Goal: Use online tool/utility: Utilize a website feature to perform a specific function

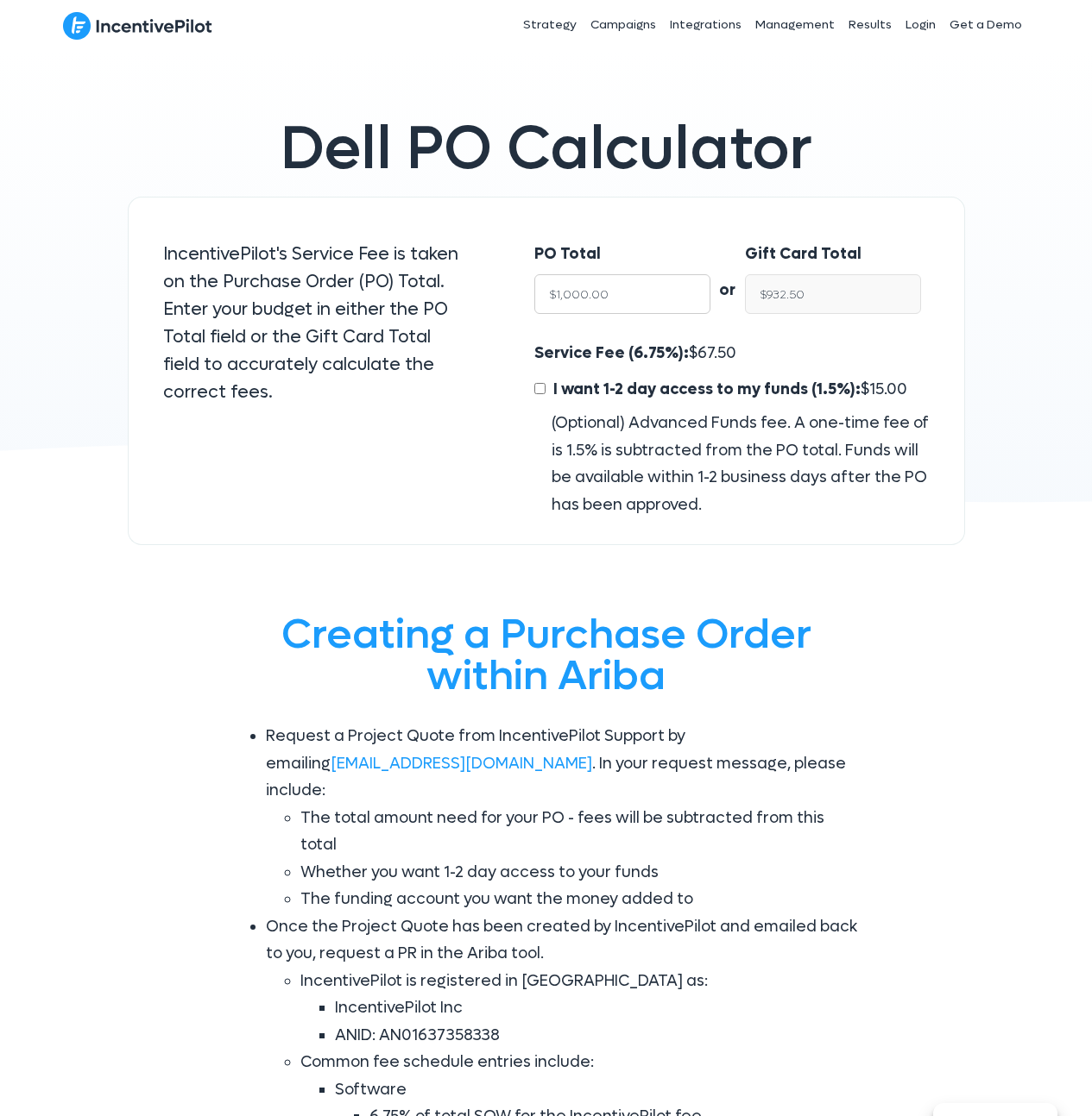
click at [623, 300] on input "$1,000.00" at bounding box center [621, 294] width 176 height 40
click at [623, 299] on input "$1,000.00" at bounding box center [621, 294] width 176 height 40
type input "$15"
type input "$13.99"
type input "$150"
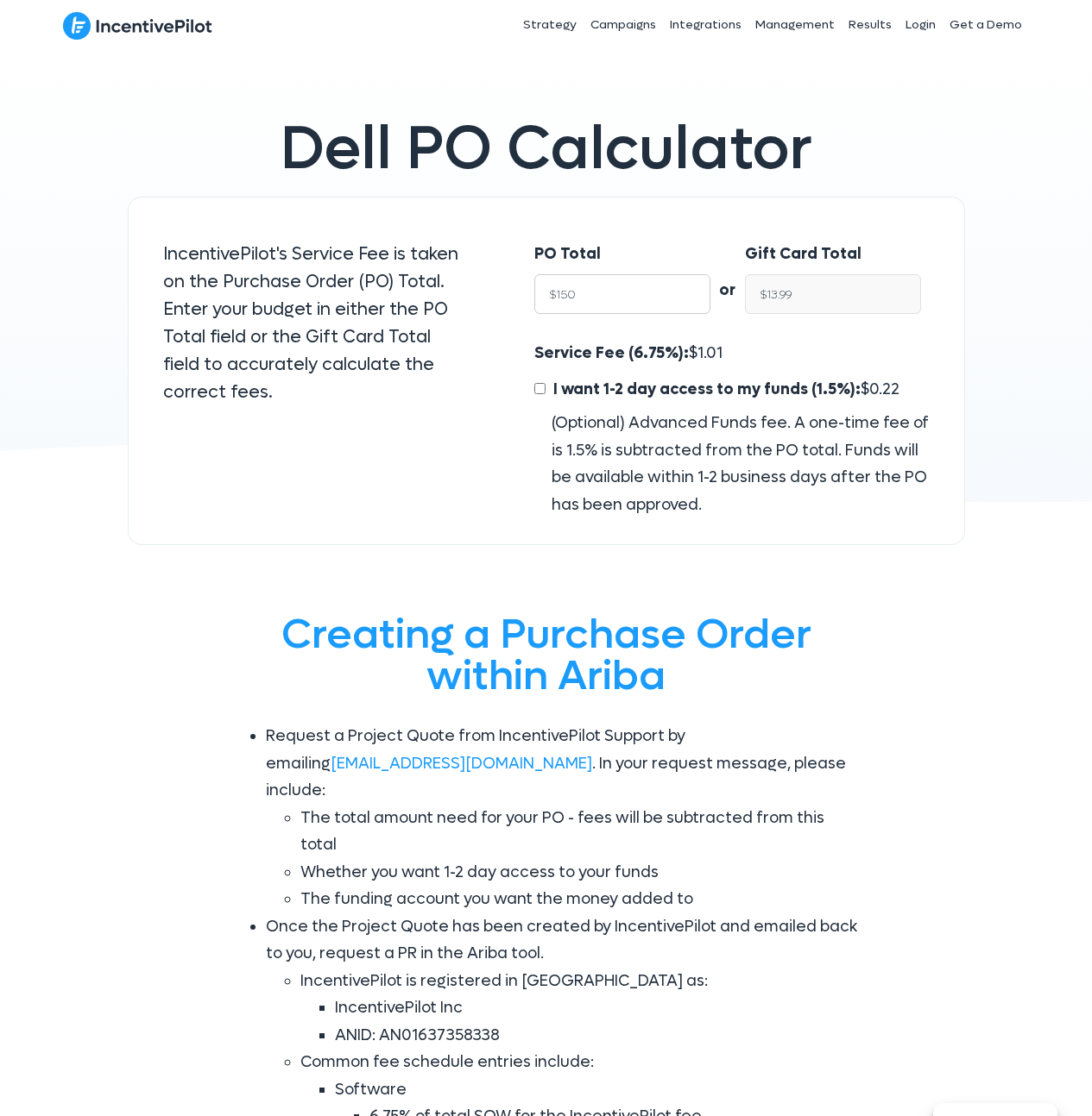
type input "$139.87"
type input "$1500"
type input "$1,398.75"
type input "$15000"
type input "$13,987.50"
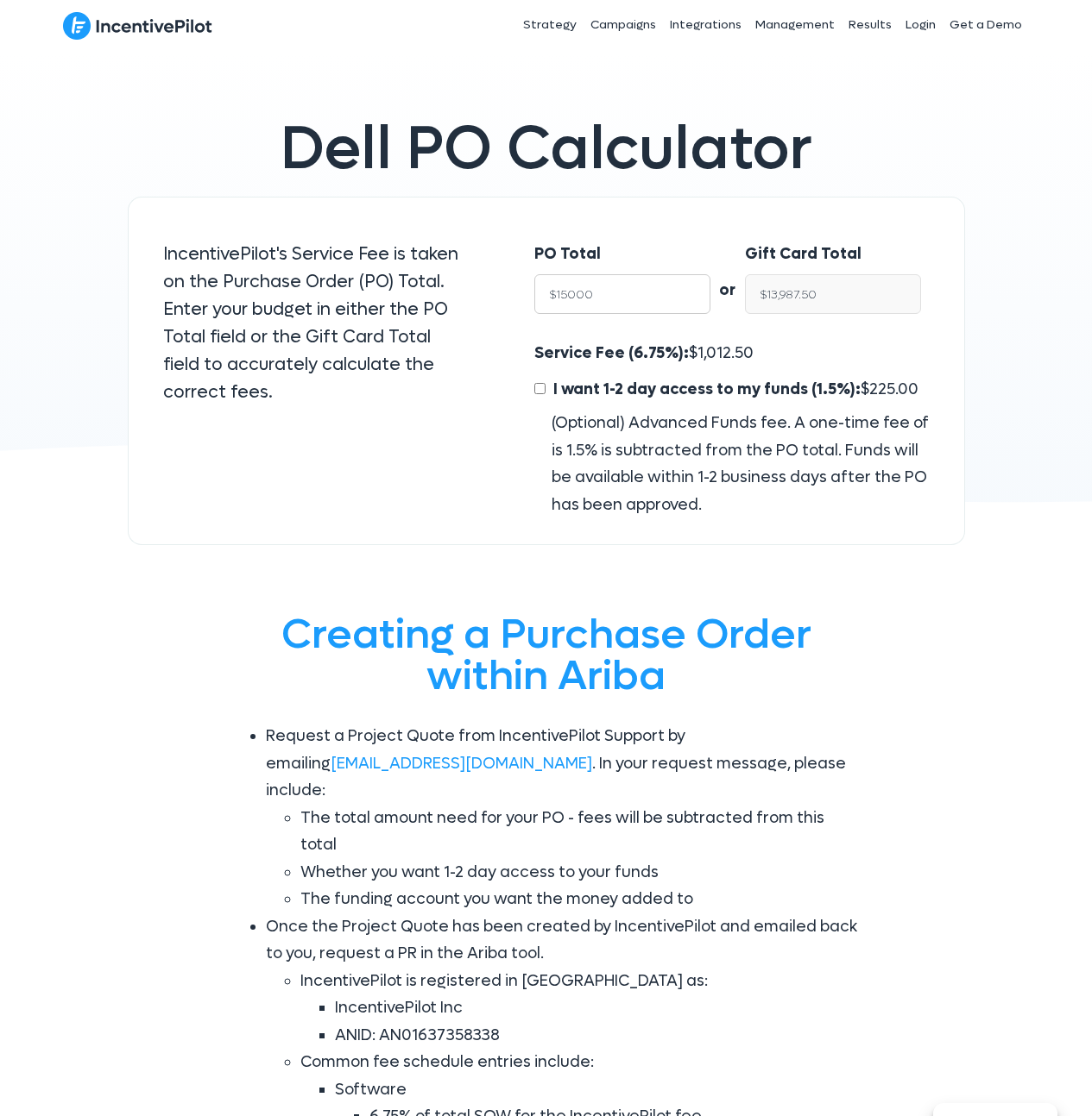
type input "$15000"
click at [535, 388] on input "I want 1-2 day access to my funds (1.5%): $ 225.00" at bounding box center [539, 389] width 11 height 11
checkbox input "true"
type input "$13,762.50"
click at [527, 461] on div "Service Fee (6.75%): $ 1,012.50 I want 1-2 day access to my funds (1.5%): $ 225…" at bounding box center [731, 430] width 429 height 179
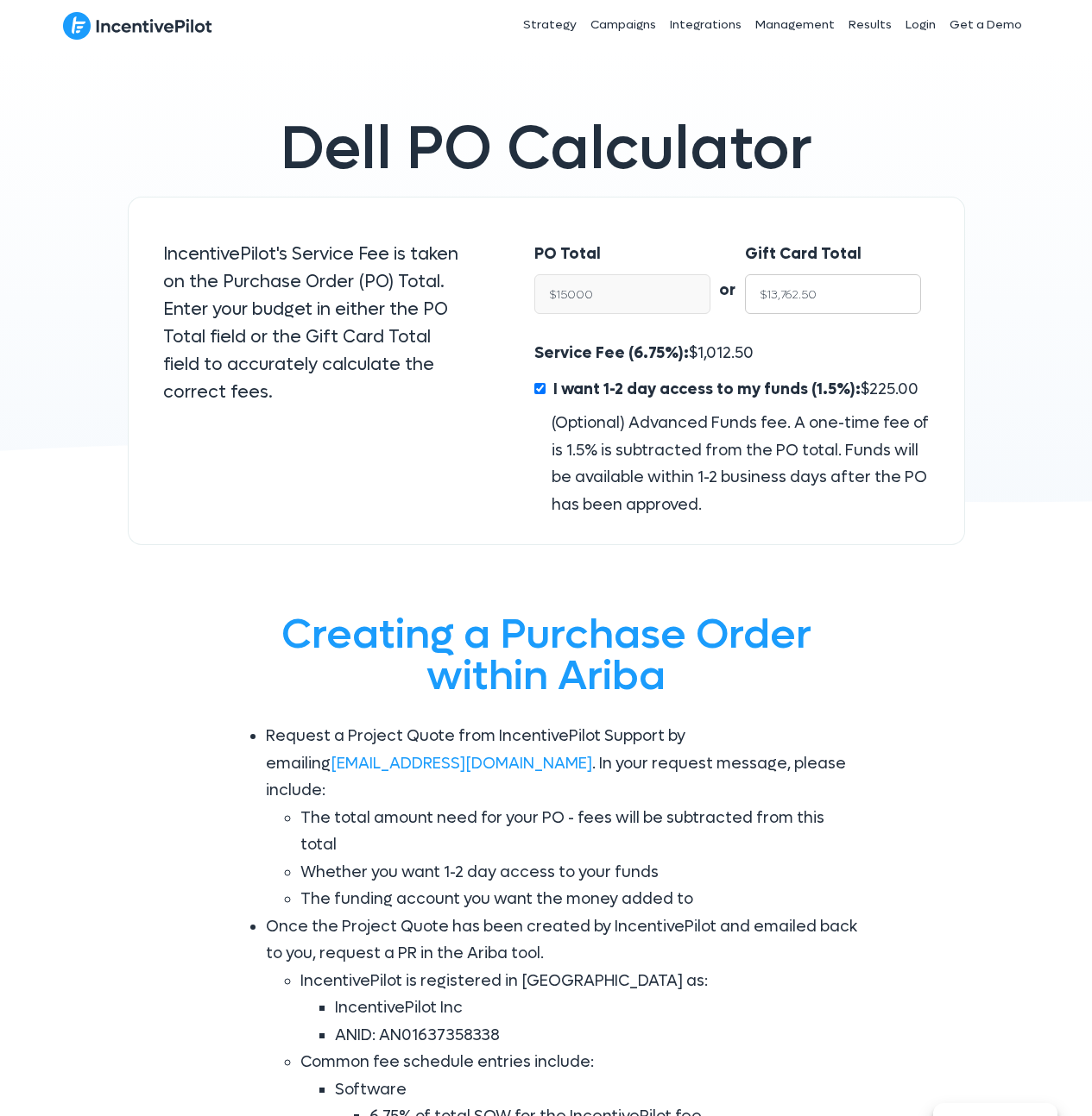
click at [807, 286] on input "$13,762.50" at bounding box center [832, 294] width 176 height 40
click at [803, 297] on input "$13,762.50" at bounding box center [832, 294] width 176 height 40
click at [698, 352] on span "1,012.50" at bounding box center [726, 352] width 56 height 20
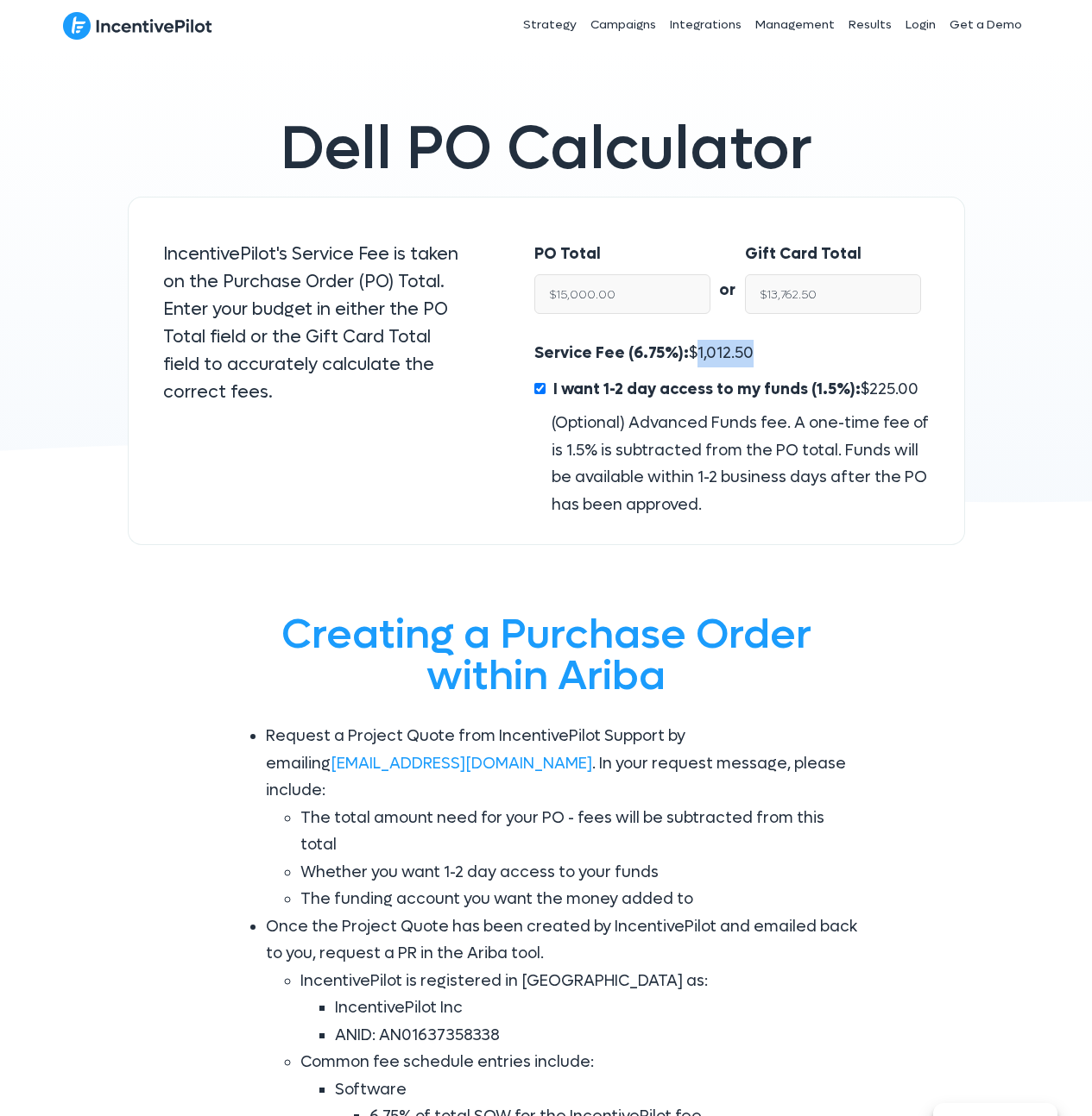
click at [698, 352] on span "1,012.50" at bounding box center [726, 352] width 56 height 20
copy span "1,012.50"
click at [881, 392] on span "225.00" at bounding box center [893, 389] width 49 height 20
copy span "225.00"
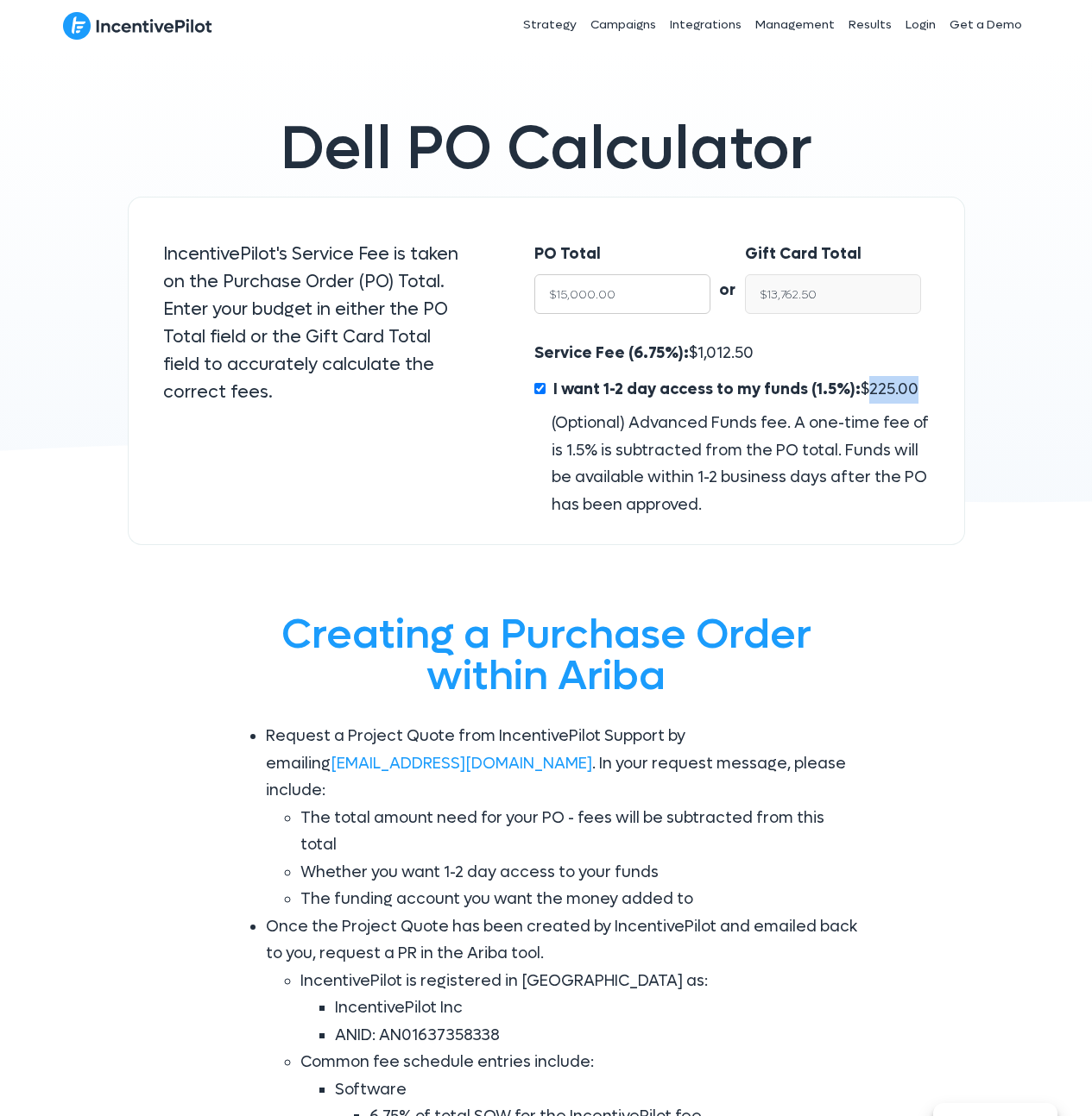
click at [651, 288] on input "$15,000.00" at bounding box center [621, 294] width 176 height 40
type input "$21"
type input "$19.26"
type input "$210"
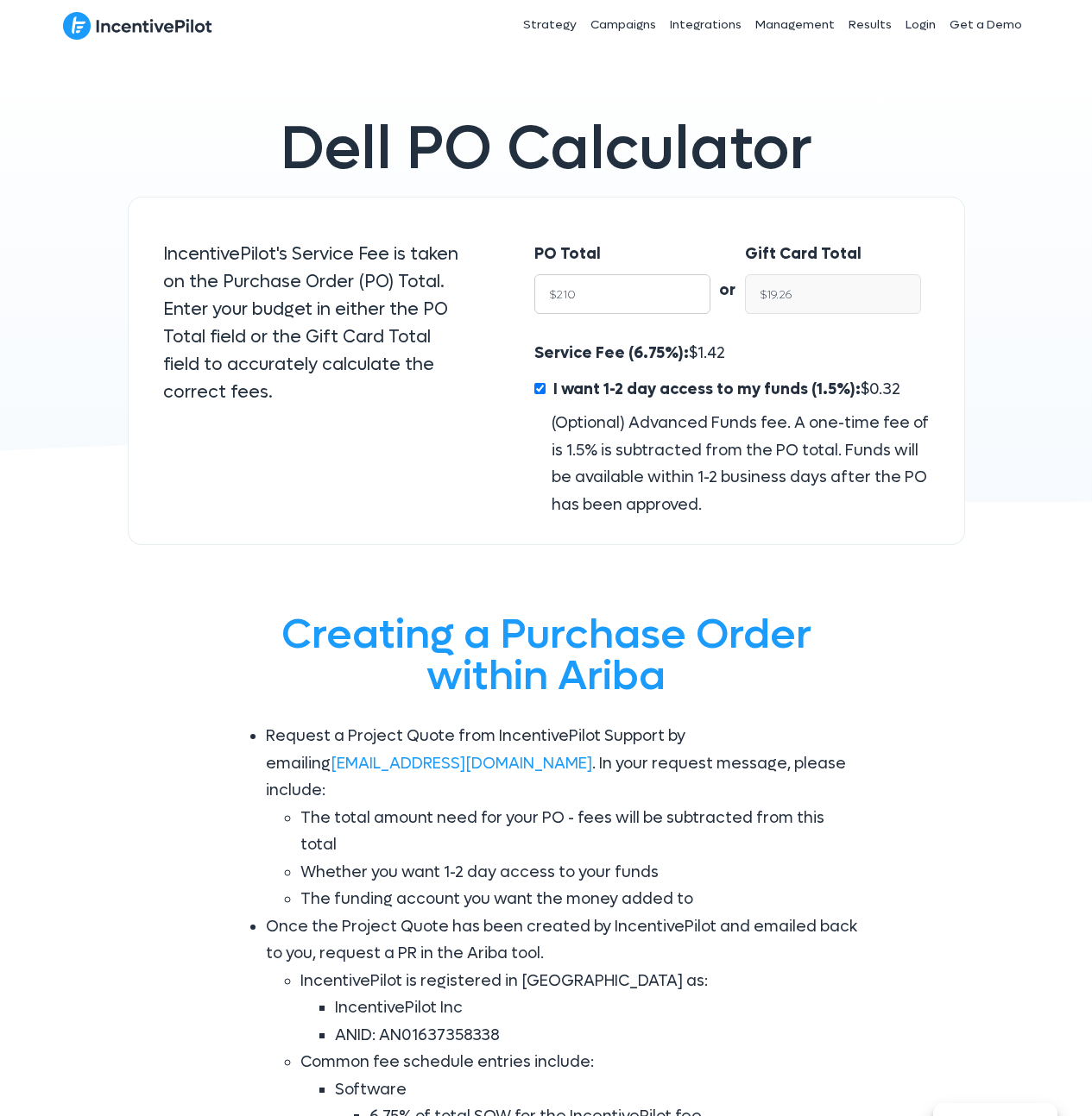
type input "$192.67"
type input "$2100"
type input "$1,926.75"
click at [862, 293] on input "$1,926.75" at bounding box center [832, 294] width 176 height 40
click at [862, 292] on input "$1,926.75" at bounding box center [832, 294] width 176 height 40
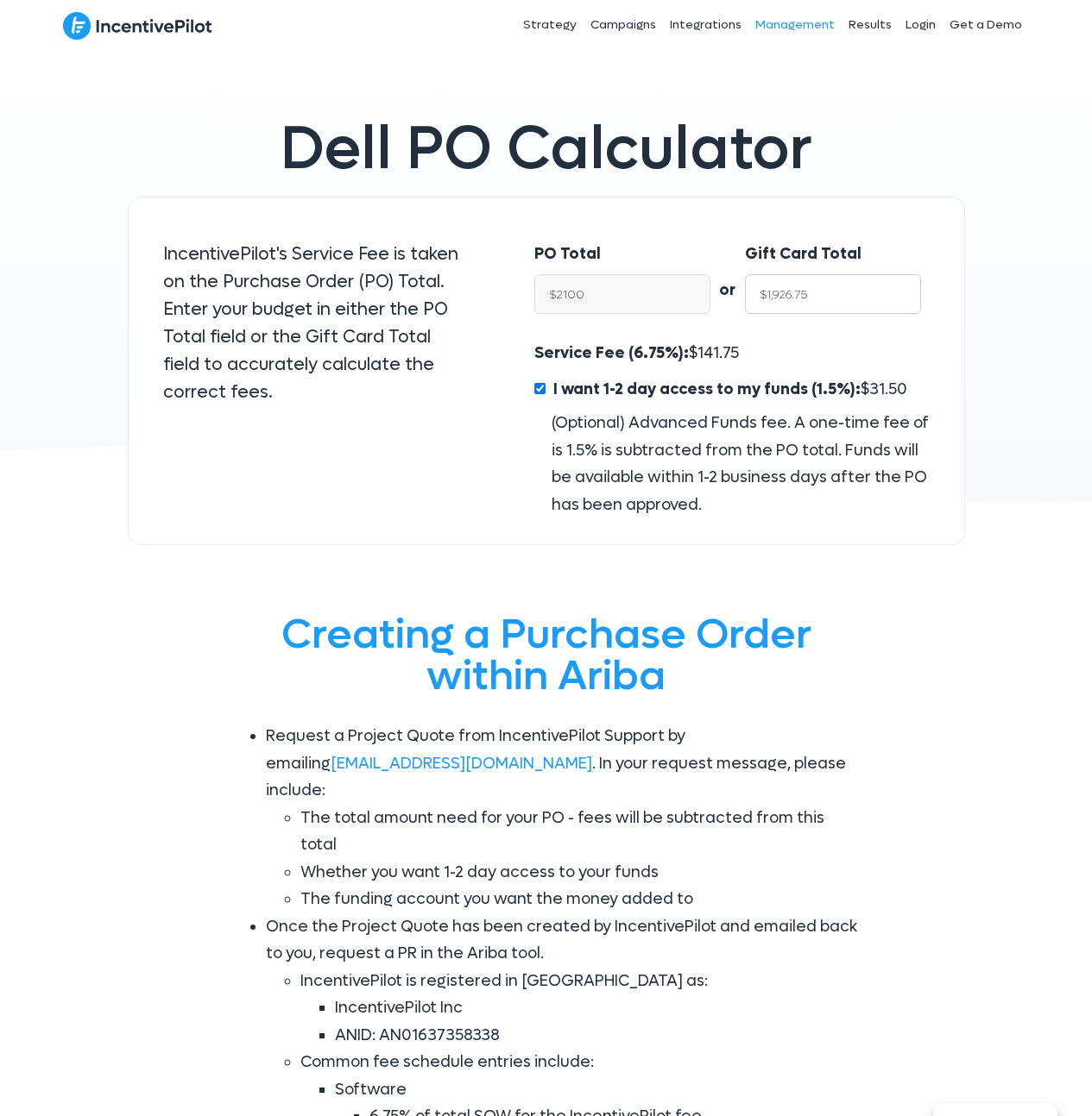
type input "$2,100.00"
click at [708, 354] on span "141.75" at bounding box center [718, 352] width 42 height 20
copy span "141.75"
click at [539, 392] on input "I want 1-2 day access to my funds (1.5%): $ 31.50" at bounding box center [539, 389] width 11 height 11
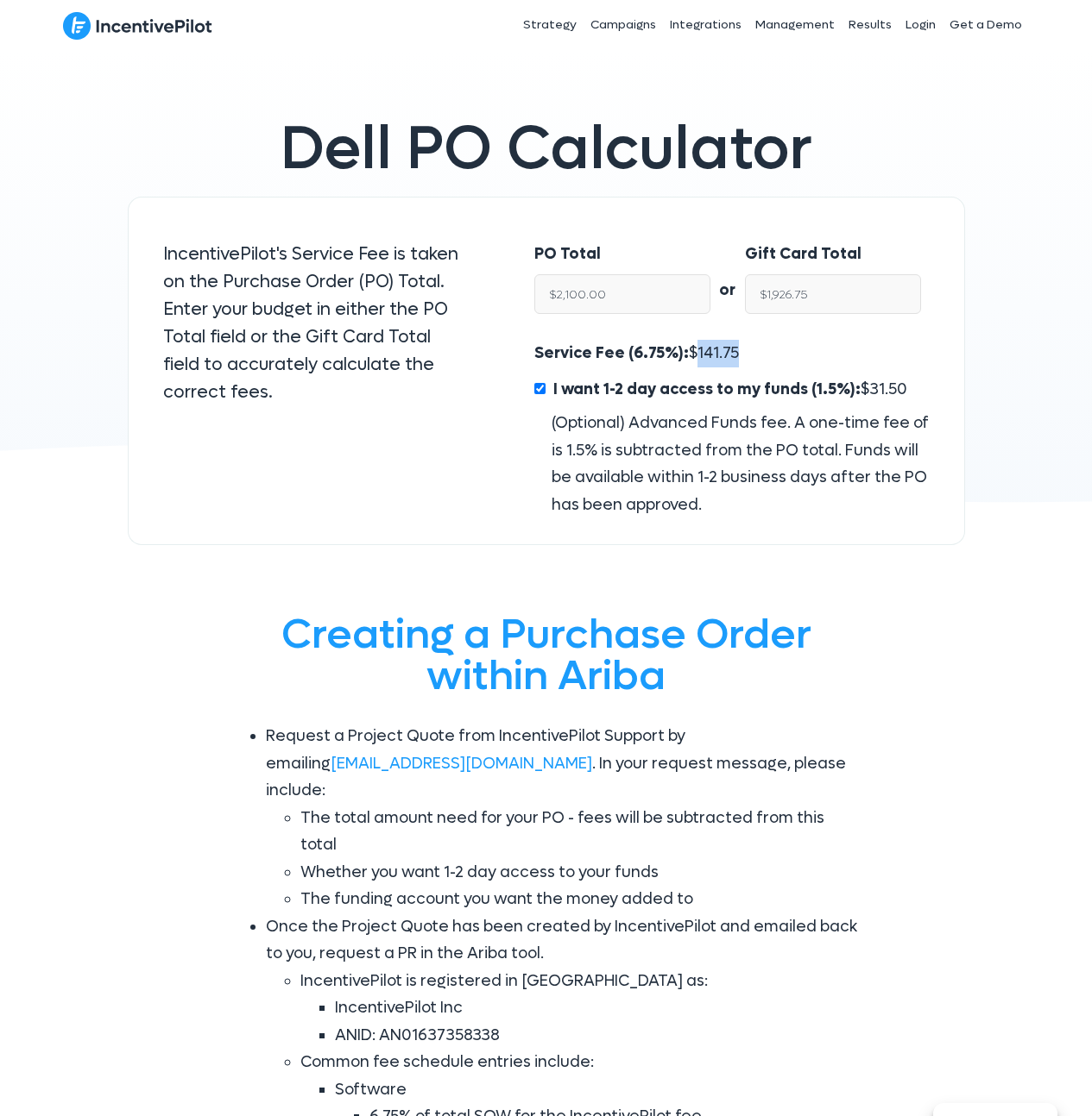
checkbox input "false"
type input "$1,958.25"
click at [716, 304] on div "or" at bounding box center [727, 272] width 34 height 99
click at [712, 347] on span "141.75" at bounding box center [718, 352] width 42 height 20
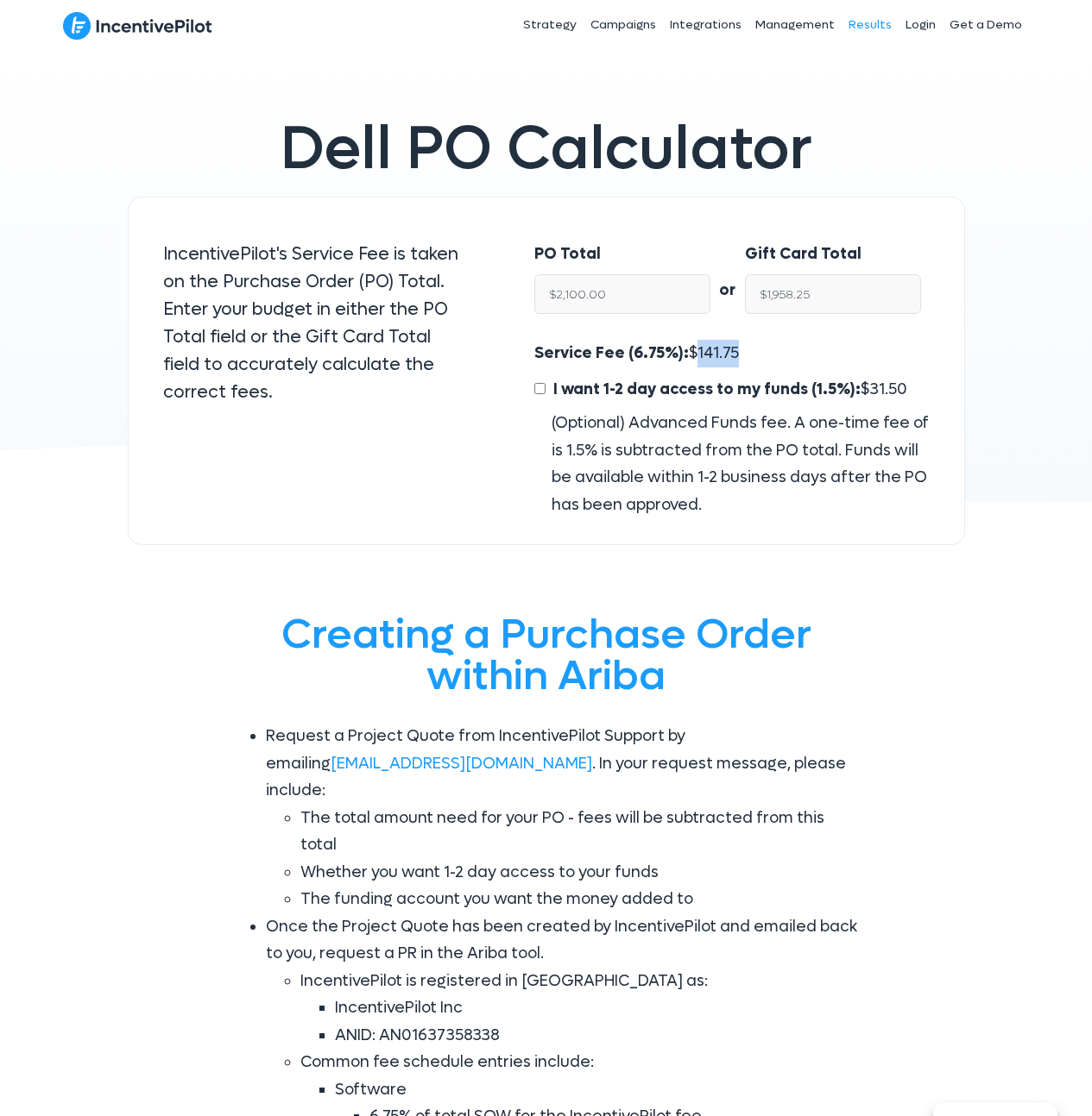
copy span "141.75"
click at [803, 292] on input "$1,958.25" at bounding box center [832, 294] width 176 height 40
